Goal: Task Accomplishment & Management: Use online tool/utility

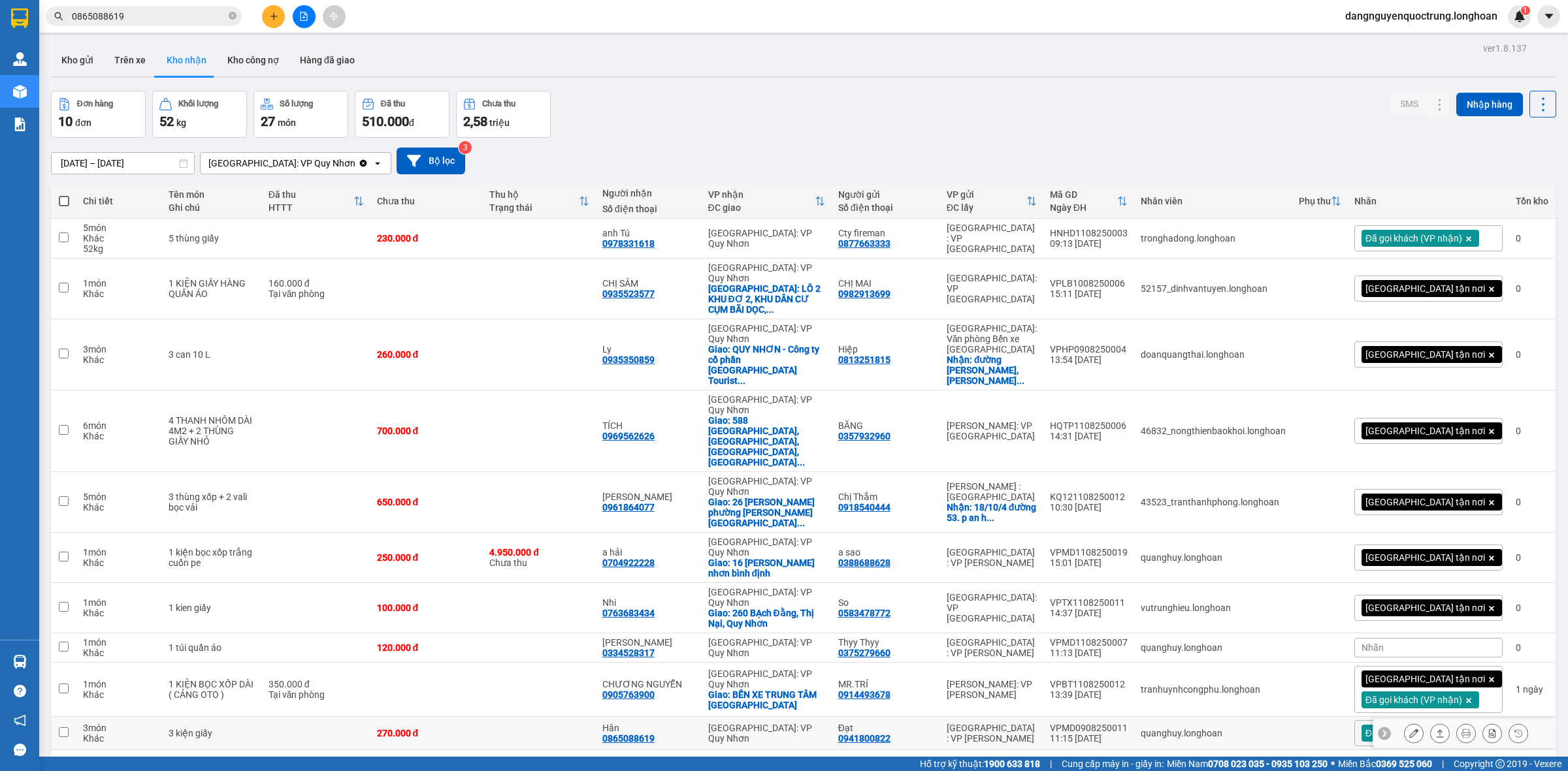
scroll to position [60, 0]
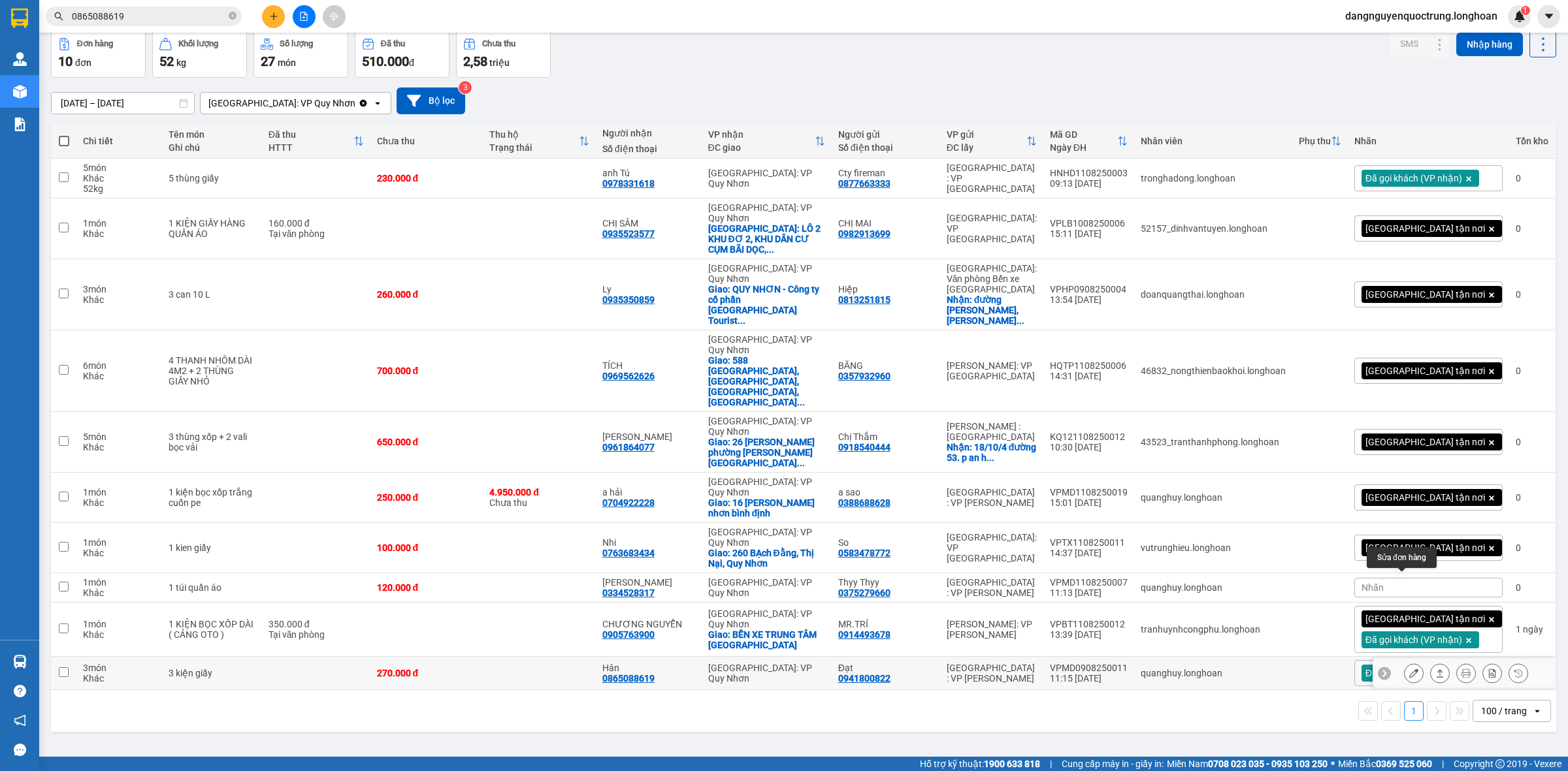
click at [1410, 668] on icon at bounding box center [1414, 673] width 9 height 9
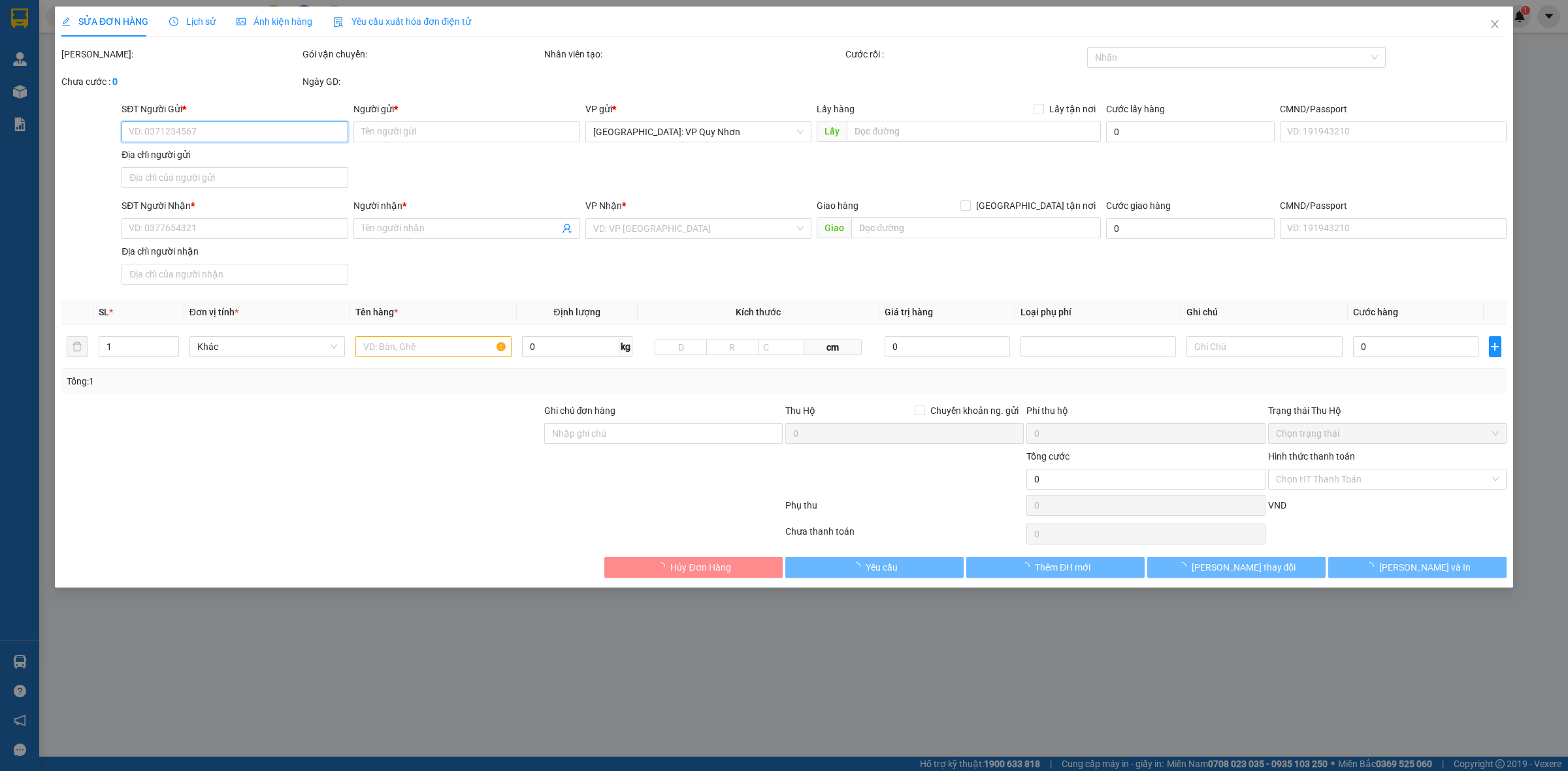
type input "0941800822"
type input "Đạt"
type input "0865088619"
type input "Hân"
type input "hàng ko đồng kiểm giao nguyên kiện hư vỡ k đền ( đã báo khách gửi )"
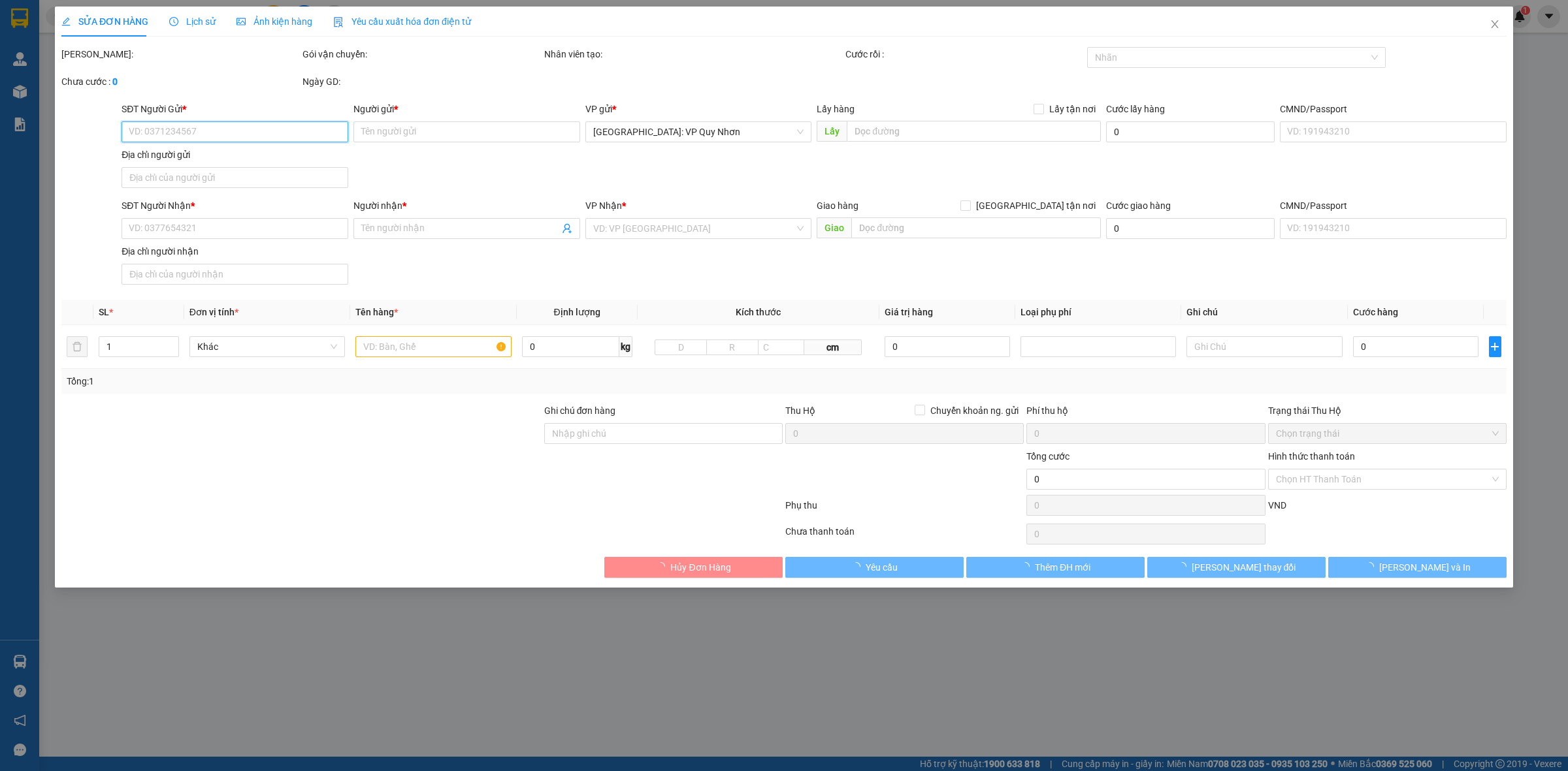
type input "270.000"
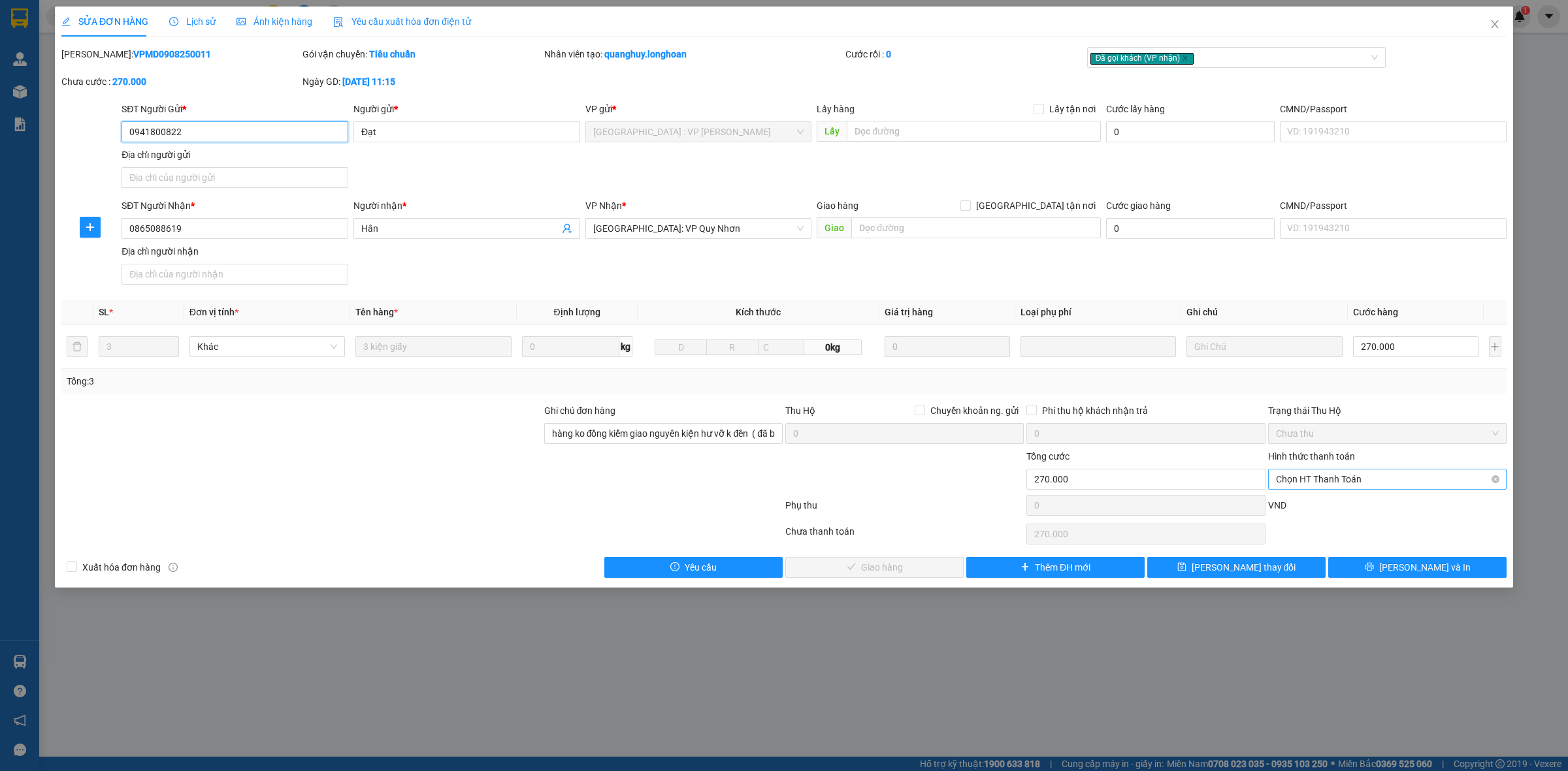
click at [1327, 487] on span "Chọn HT Thanh Toán" at bounding box center [1387, 479] width 223 height 20
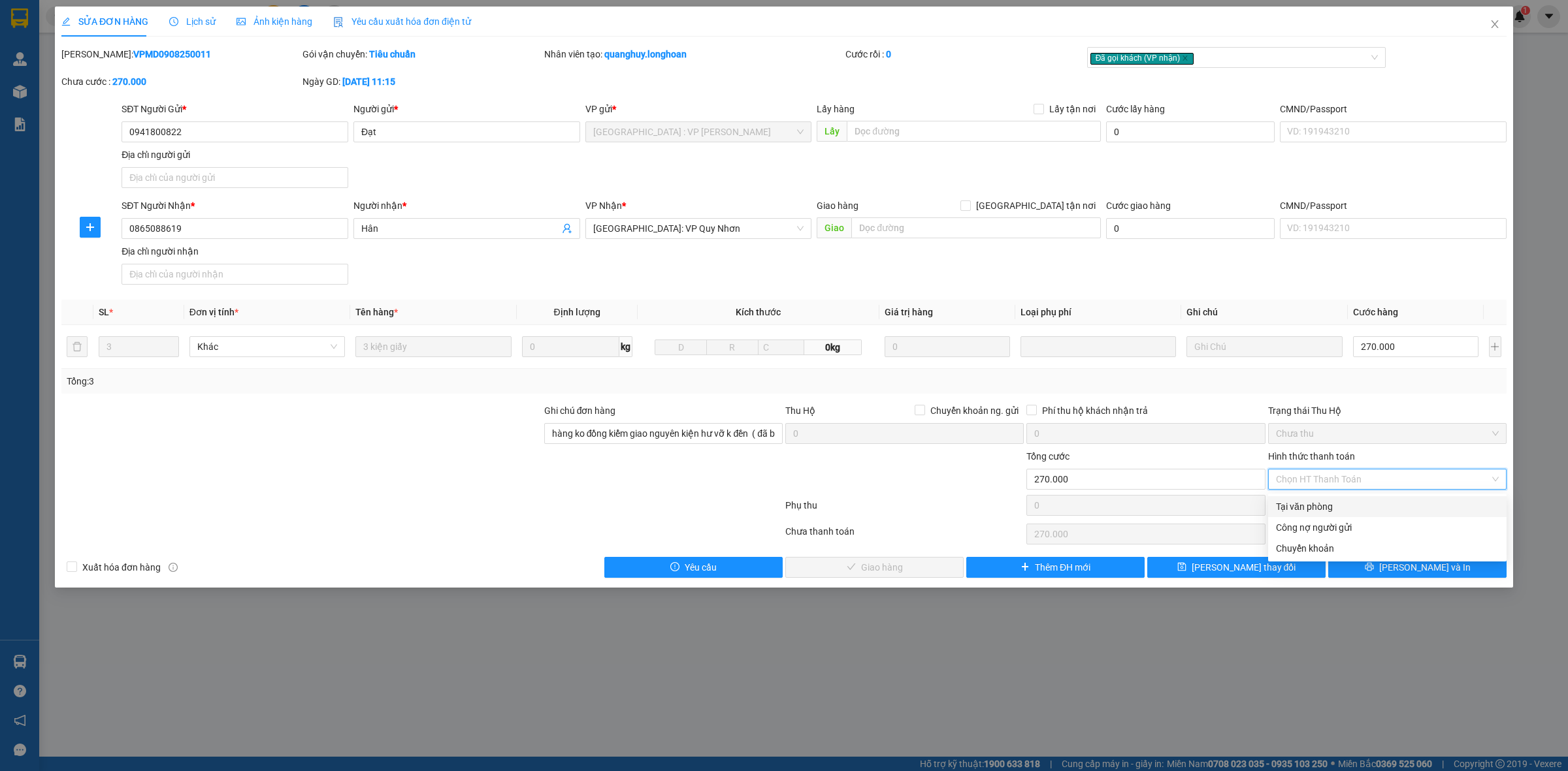
click at [1318, 511] on div "Tại văn phòng" at bounding box center [1387, 506] width 223 height 14
type input "0"
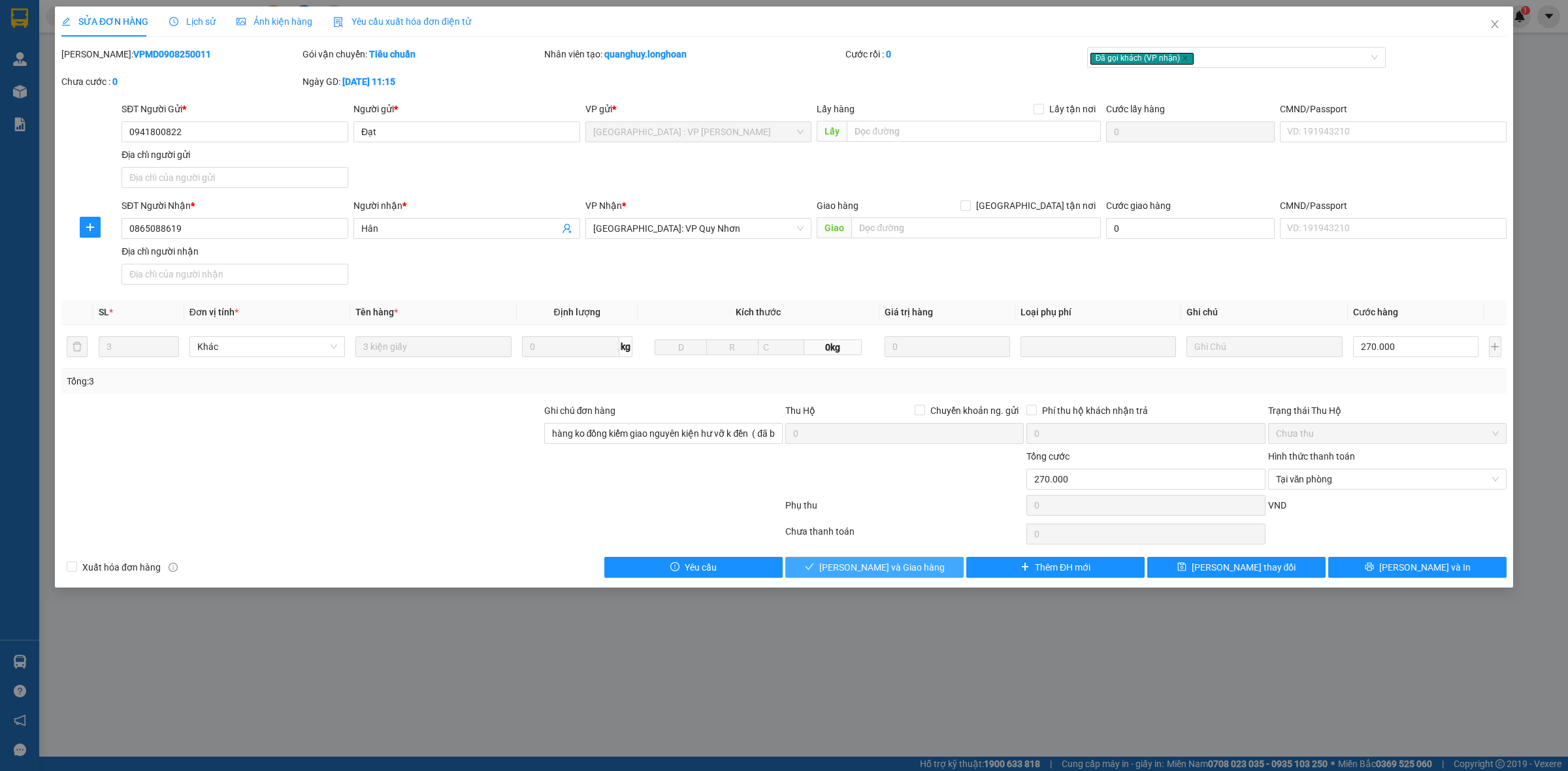
click at [902, 574] on span "[PERSON_NAME] và Giao hàng" at bounding box center [882, 567] width 125 height 14
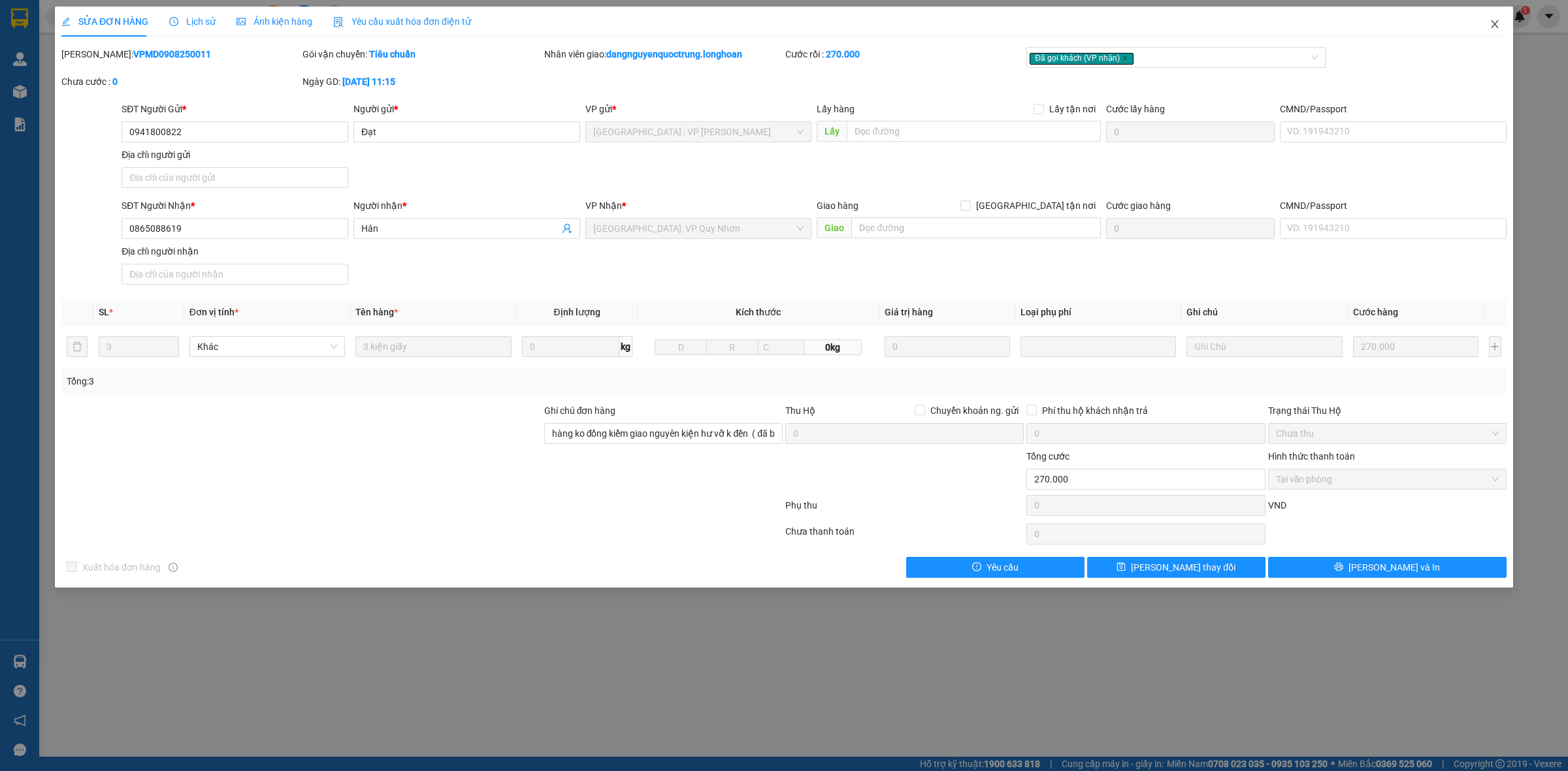
click at [1491, 23] on icon "close" at bounding box center [1495, 24] width 11 height 11
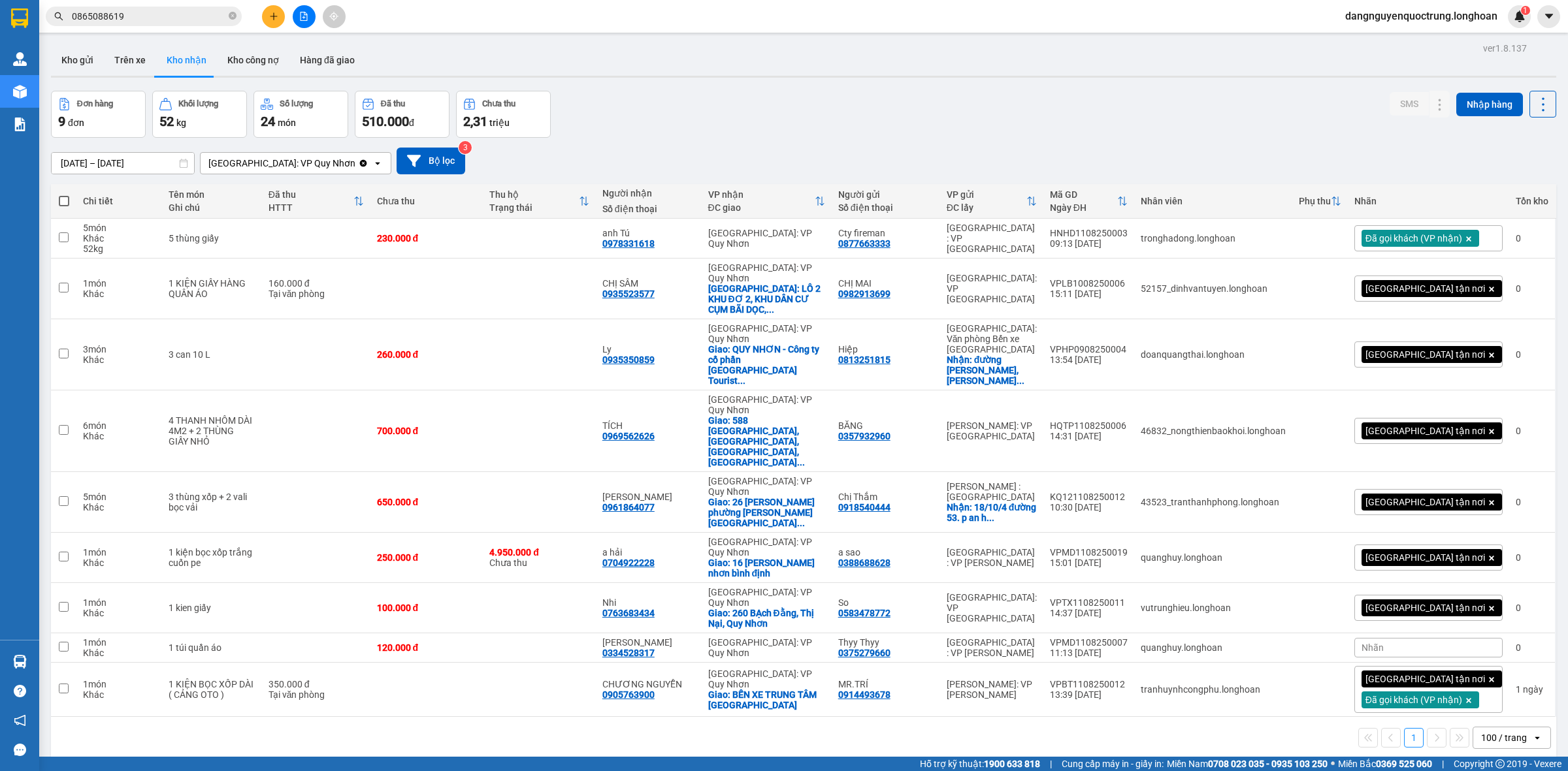
click at [1481, 731] on div "100 / trang" at bounding box center [1504, 738] width 46 height 13
click at [1490, 623] on span "100 / trang" at bounding box center [1495, 618] width 50 height 13
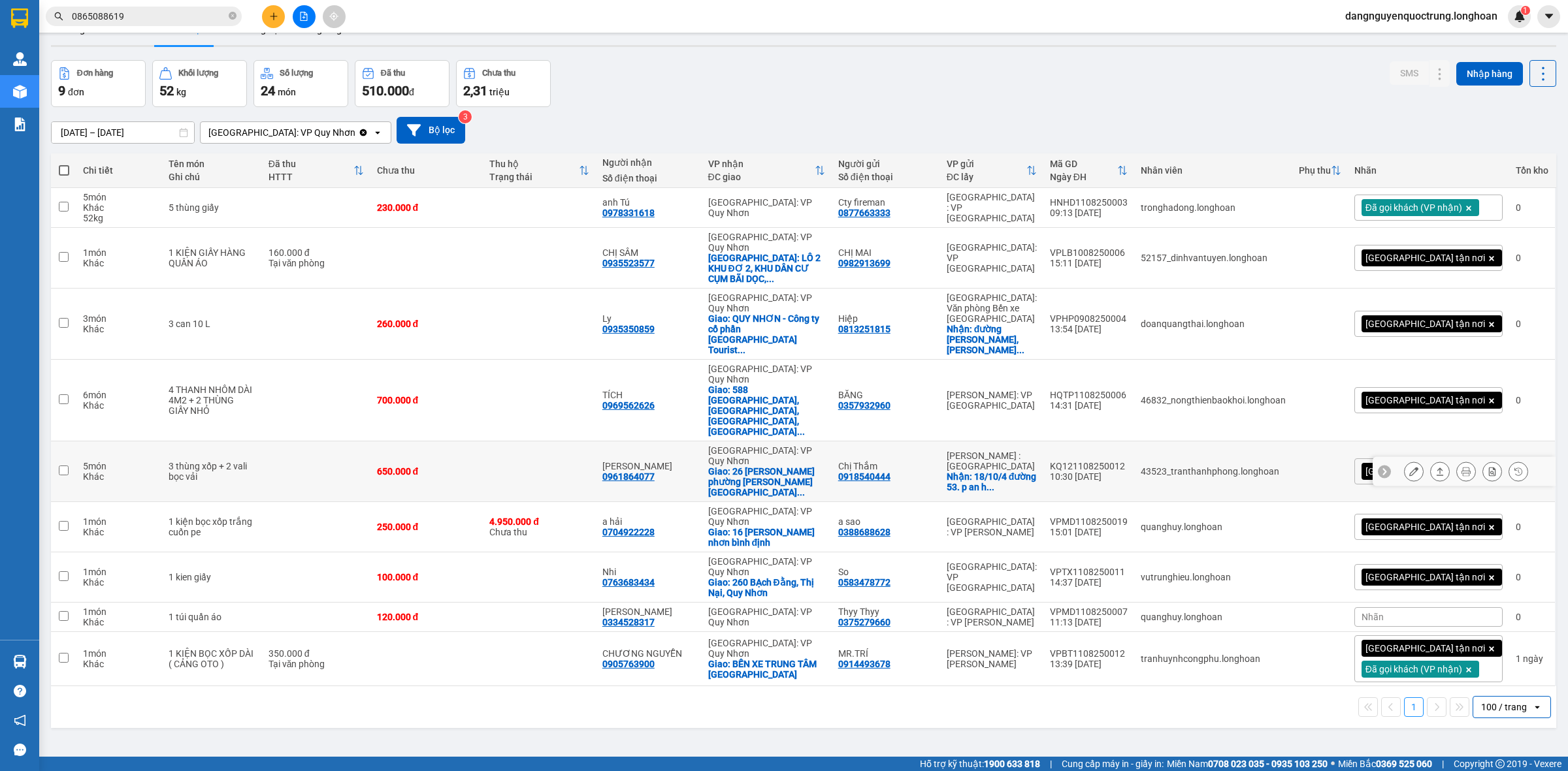
scroll to position [60, 0]
